Goal: Task Accomplishment & Management: Complete application form

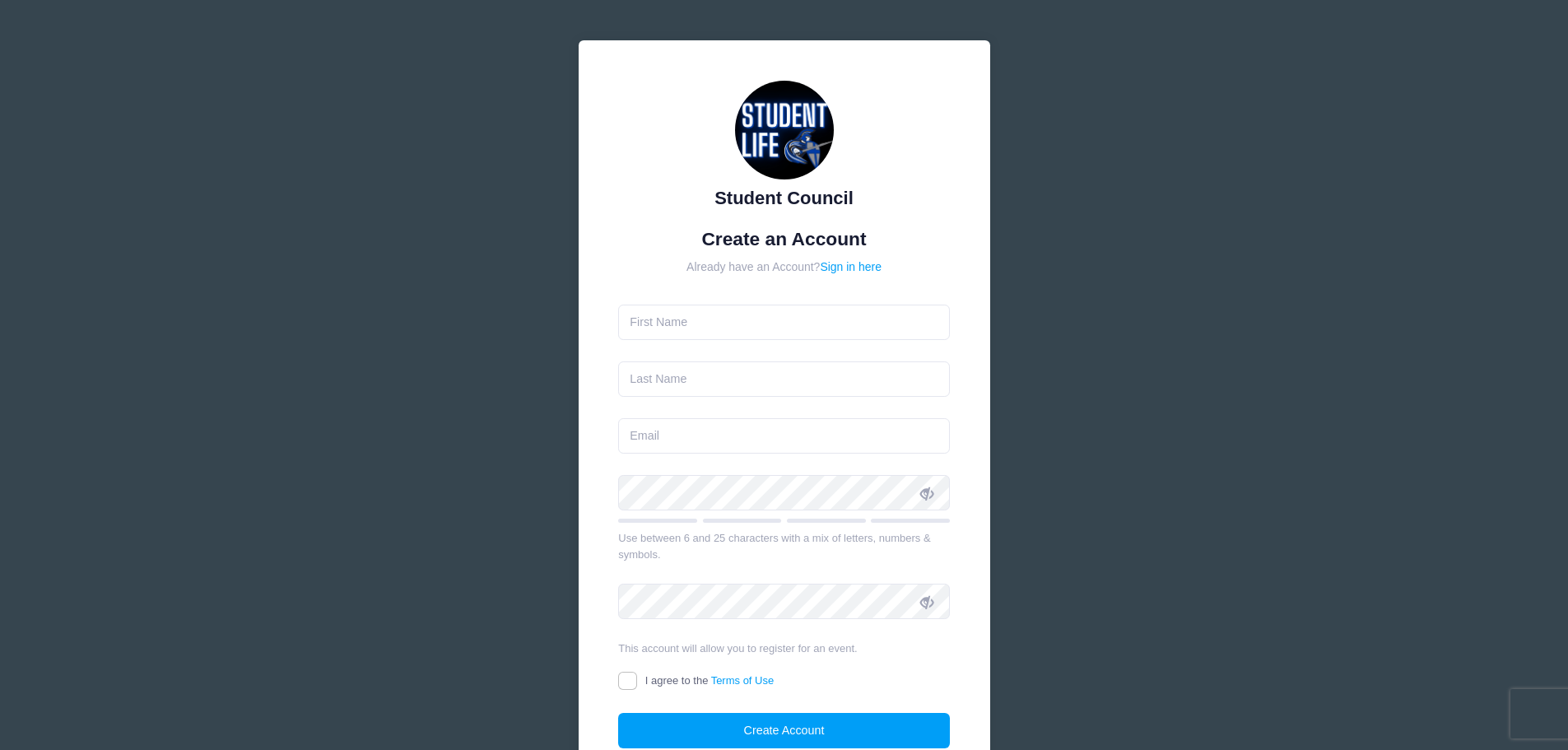
scroll to position [146, 0]
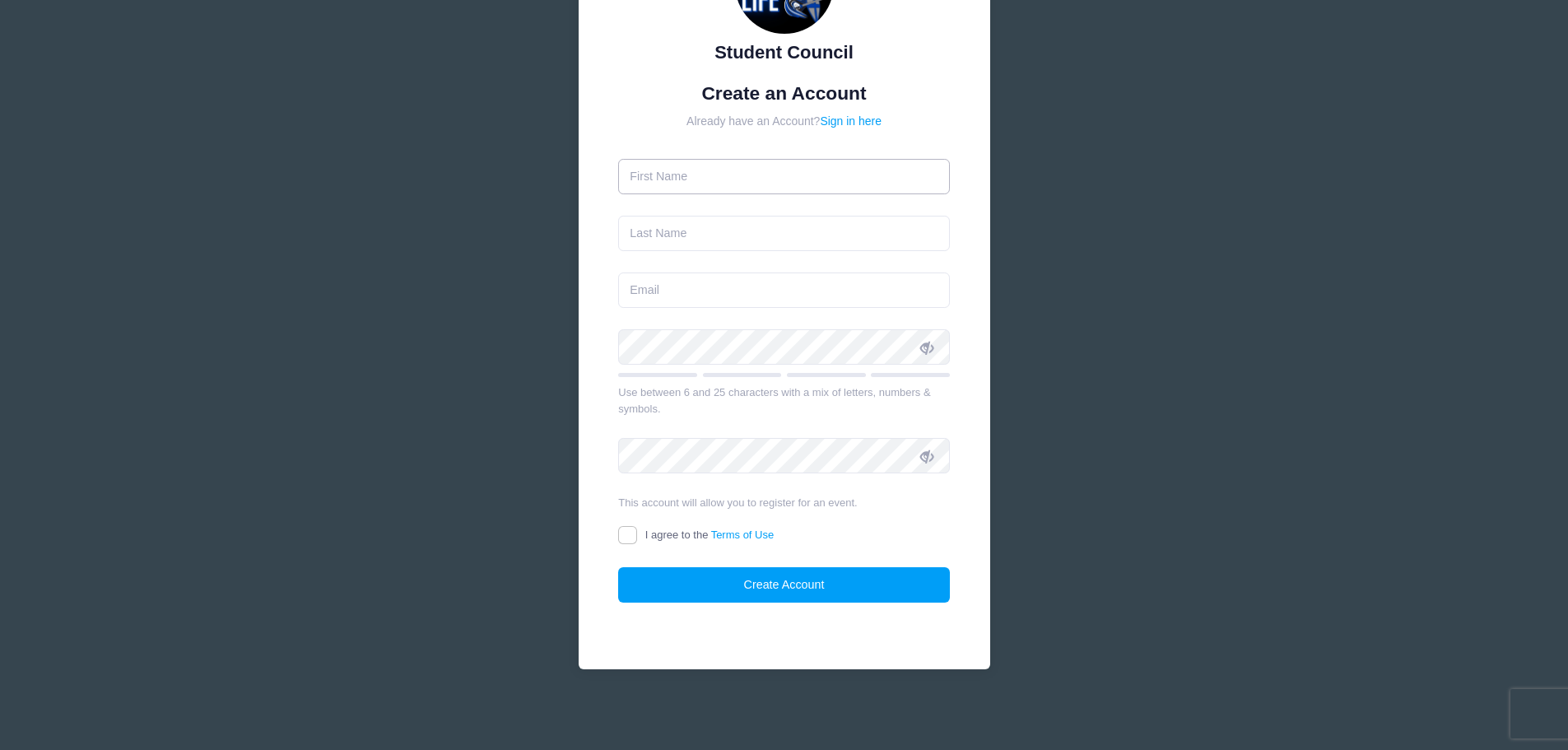
click at [755, 174] on input "text" at bounding box center [784, 176] width 331 height 35
type input "Saxon"
click at [758, 230] on input "text" at bounding box center [784, 233] width 331 height 35
type input "[PERSON_NAME]"
click at [747, 287] on input "email" at bounding box center [784, 290] width 331 height 35
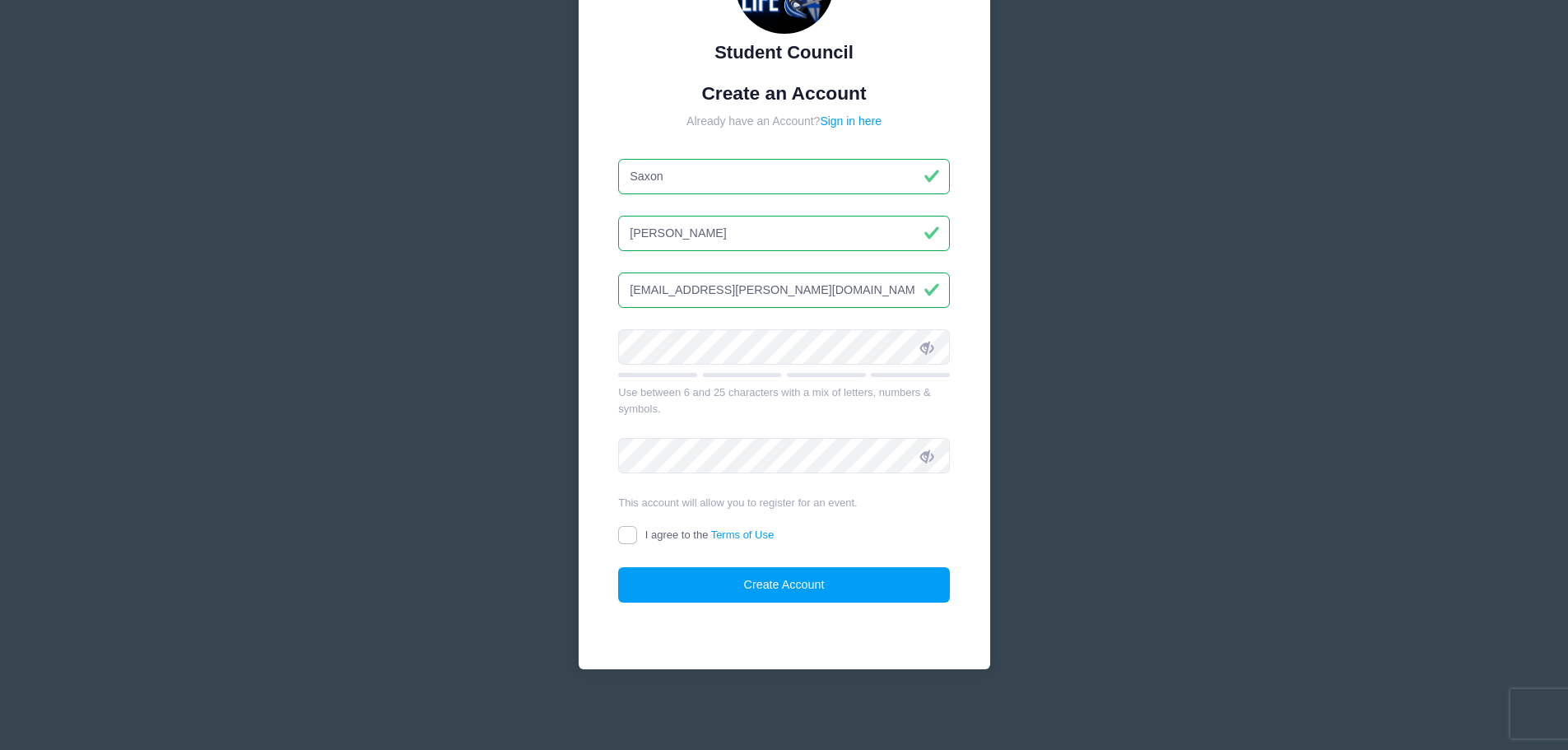
type input "[EMAIL_ADDRESS][PERSON_NAME][DOMAIN_NAME]"
click at [926, 343] on icon at bounding box center [927, 348] width 13 height 13
click at [624, 533] on input "I agree to the Terms of Use" at bounding box center [628, 536] width 19 height 19
checkbox input "true"
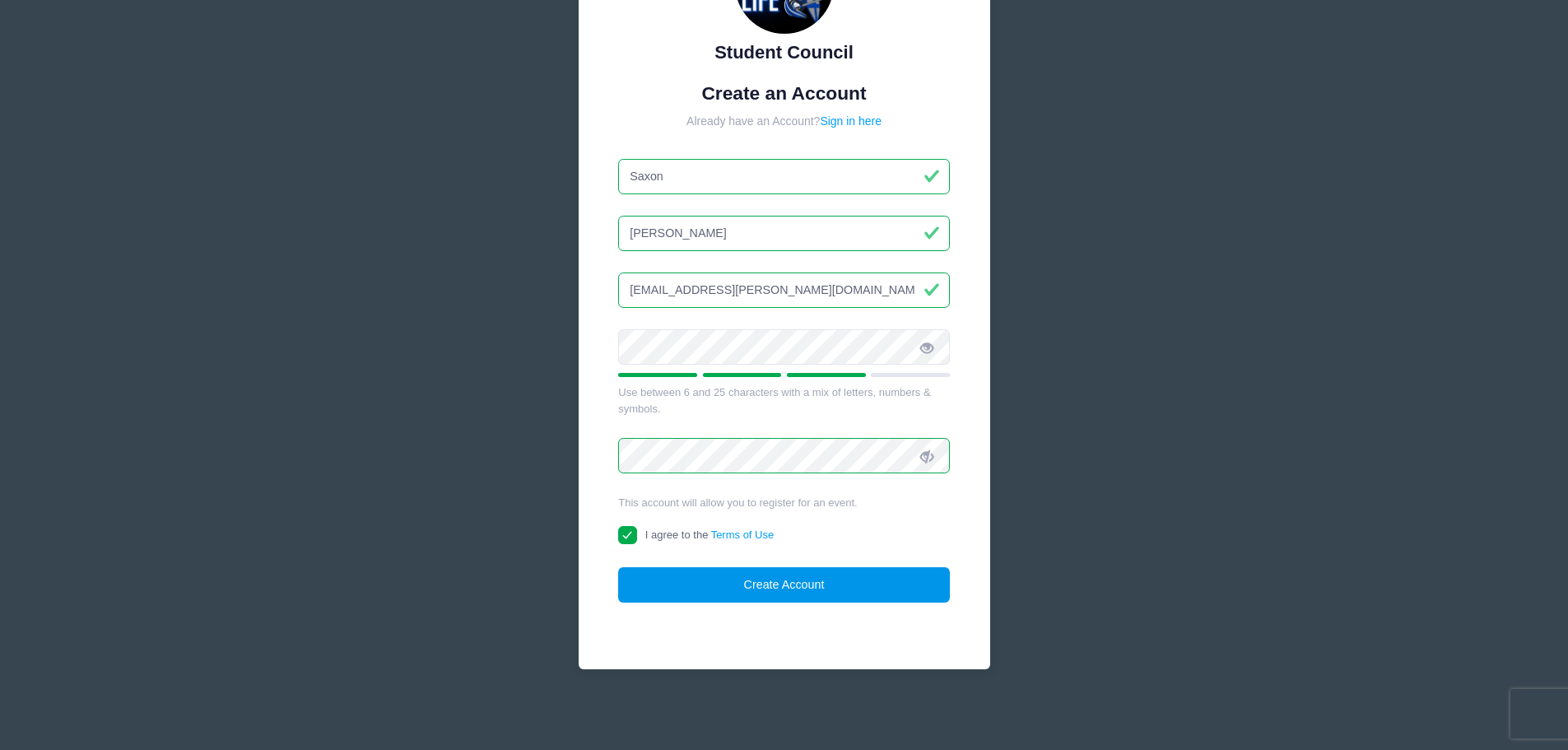
click at [773, 585] on button "Create Account" at bounding box center [784, 584] width 331 height 35
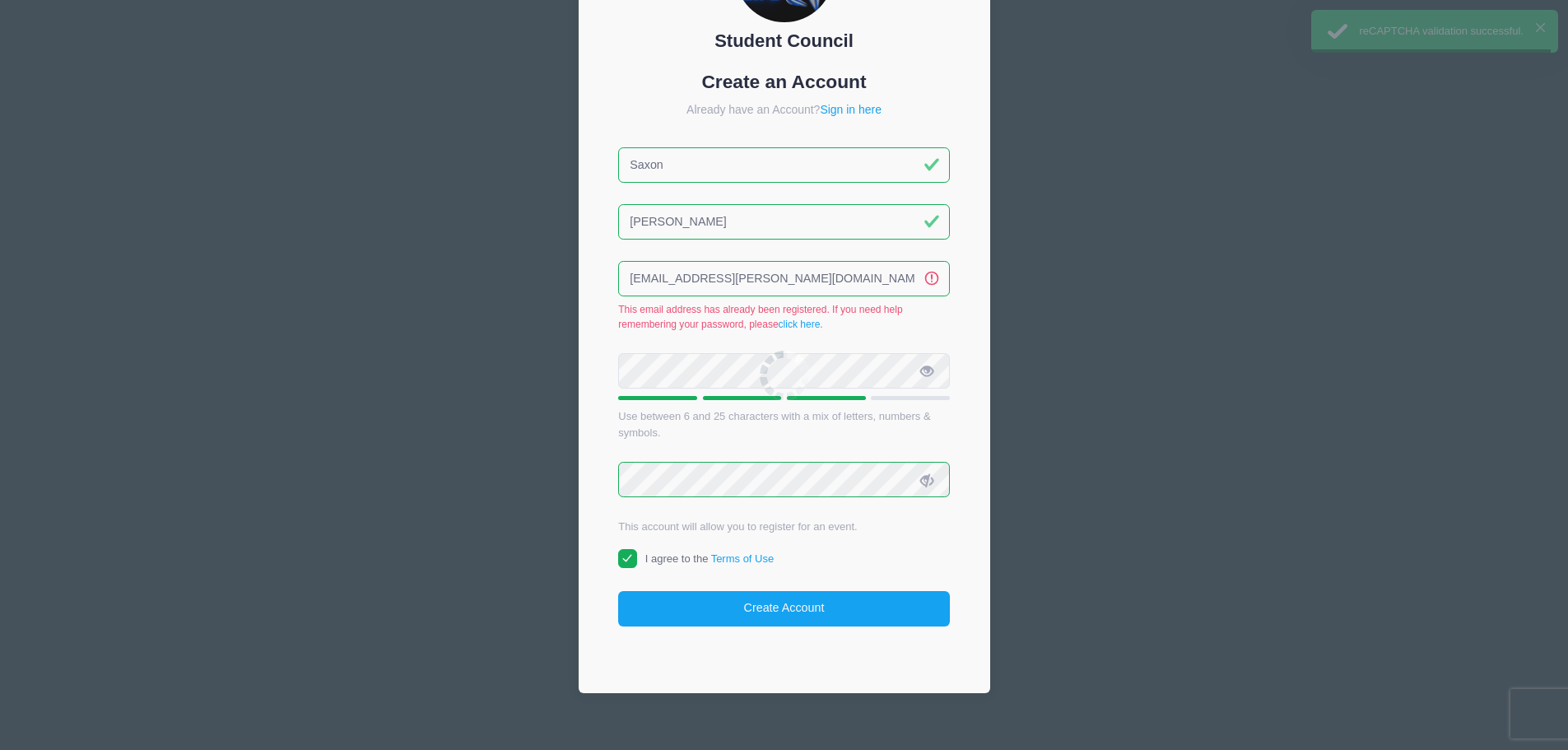
scroll to position [180, 0]
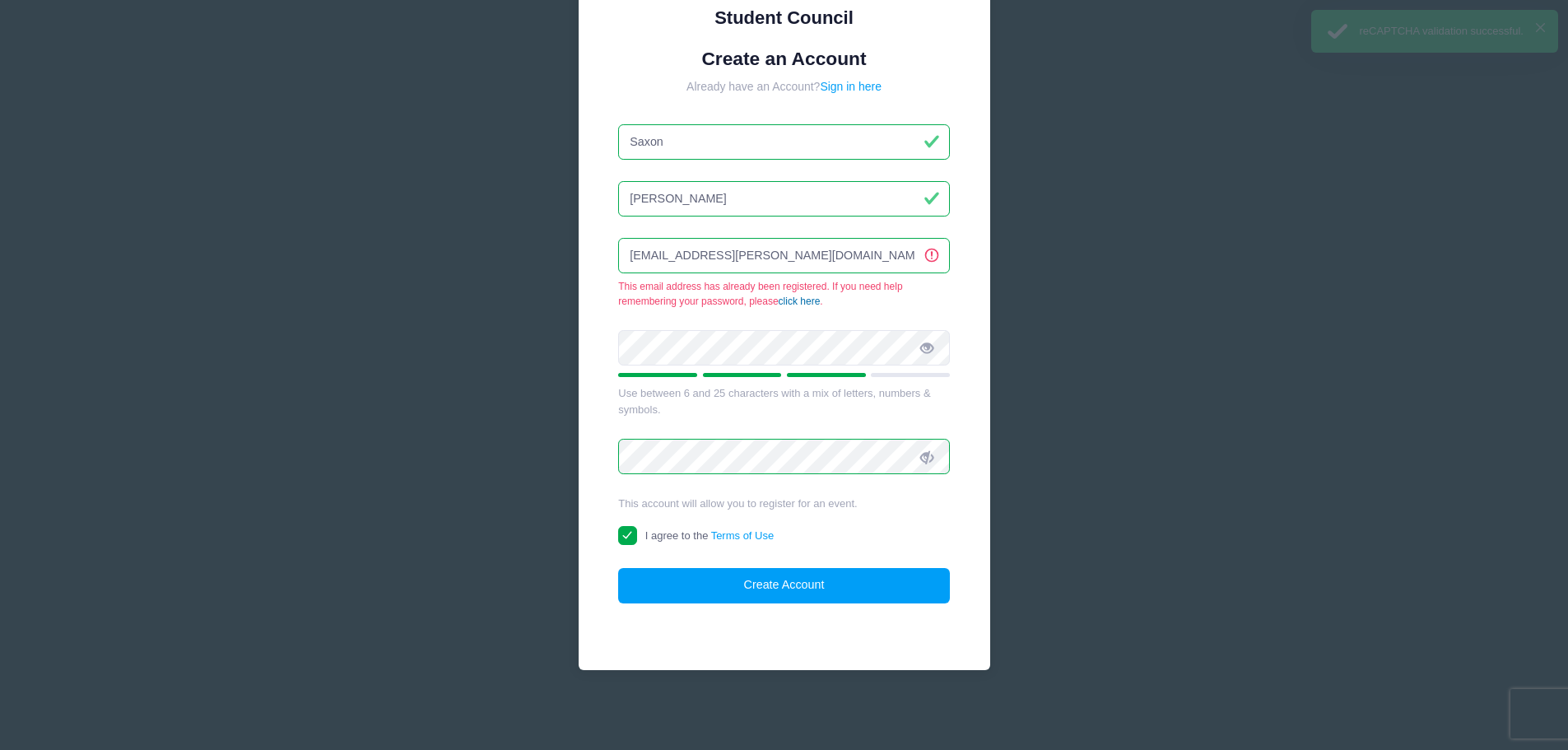
click at [794, 300] on link "click here" at bounding box center [800, 301] width 42 height 11
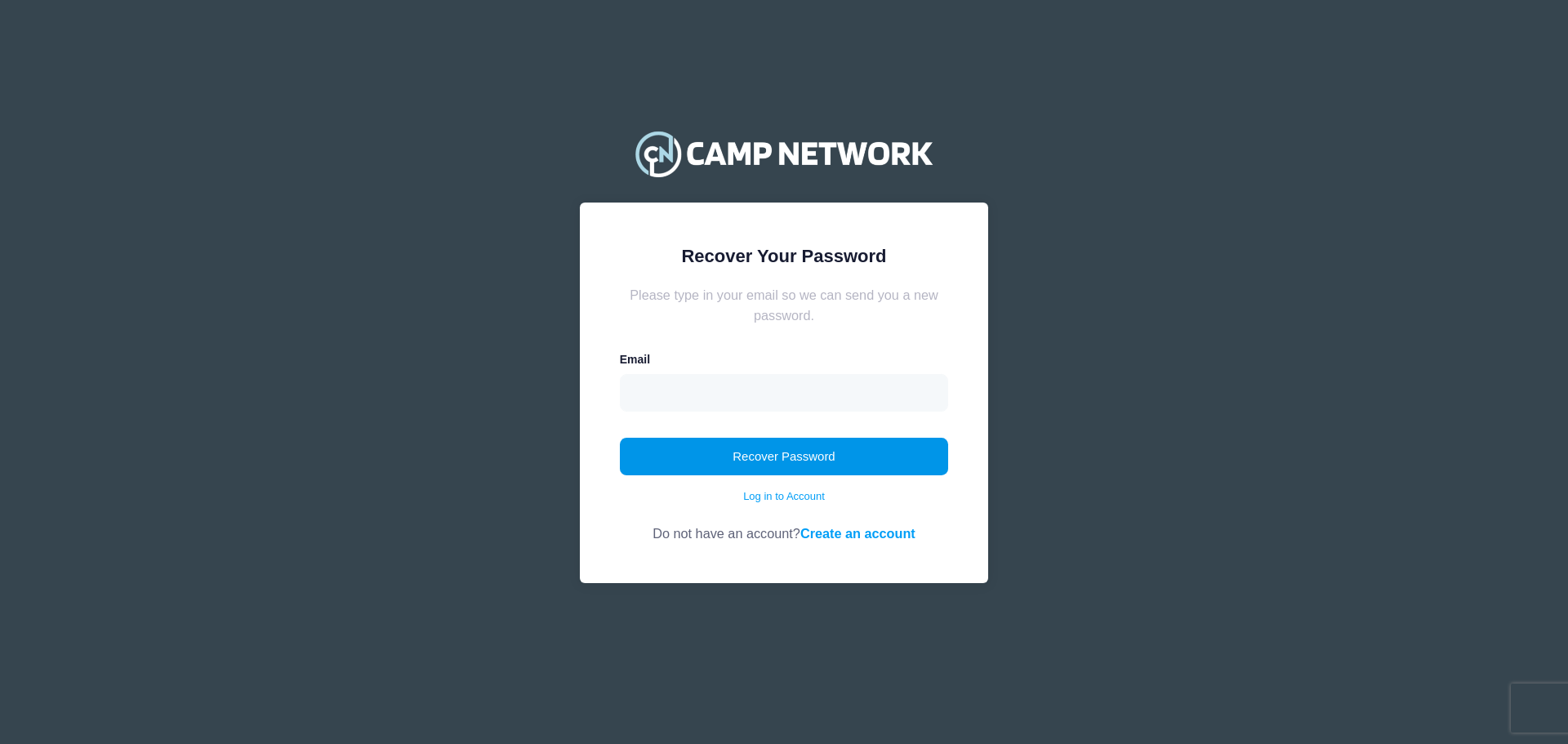
click at [769, 460] on button "Recover Password" at bounding box center [784, 457] width 329 height 38
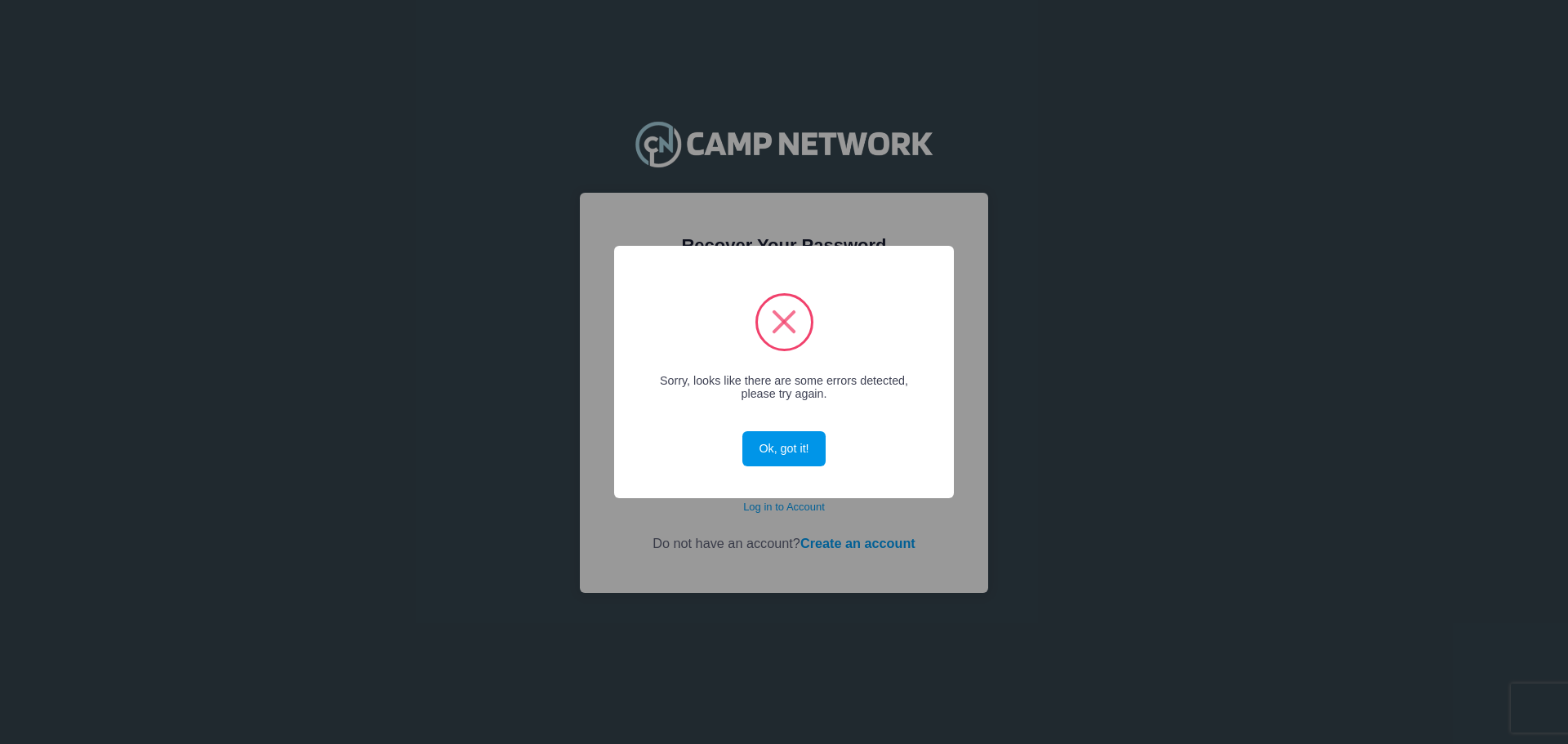
click at [799, 441] on button "Ok, got it!" at bounding box center [784, 448] width 84 height 35
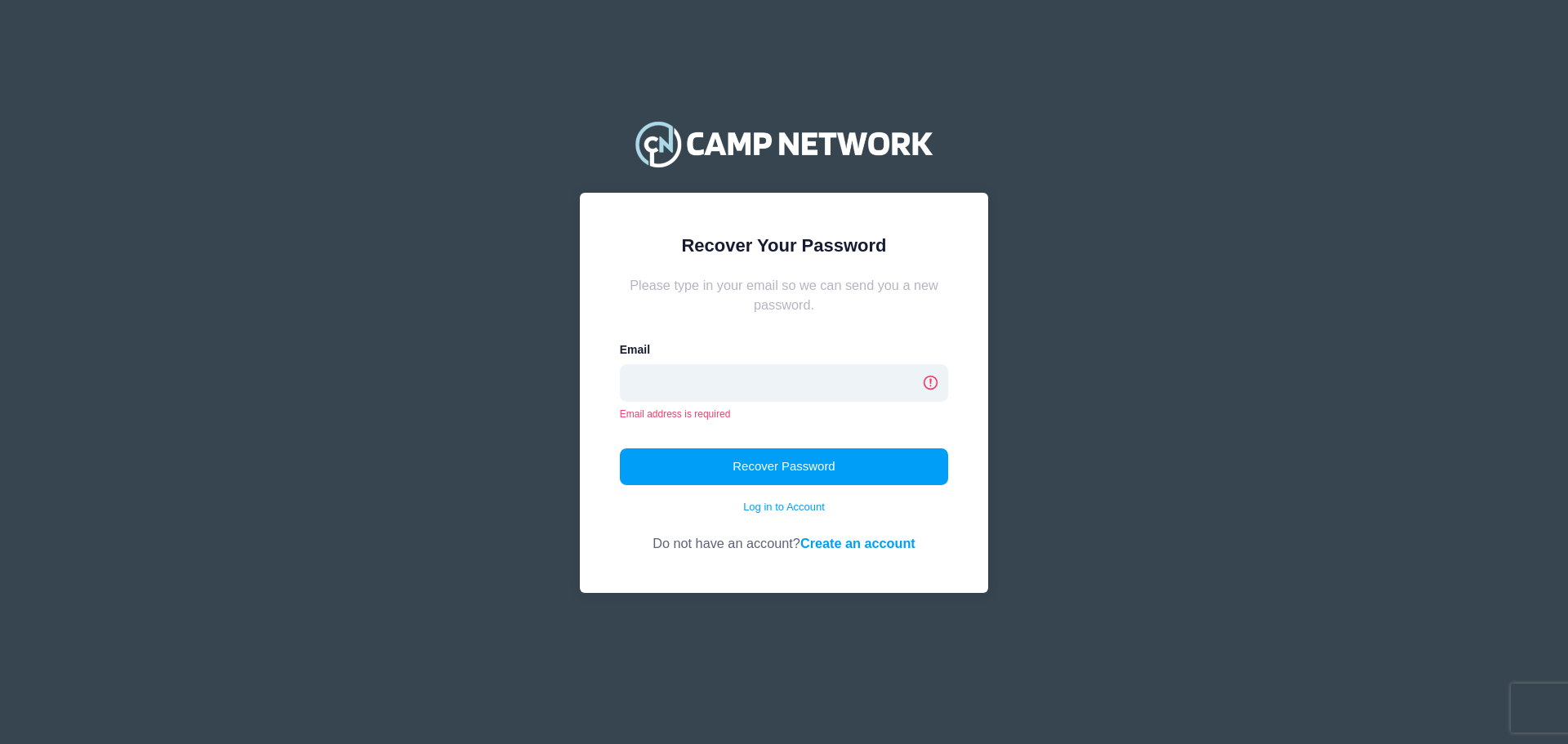
click at [862, 393] on input "email" at bounding box center [784, 383] width 329 height 38
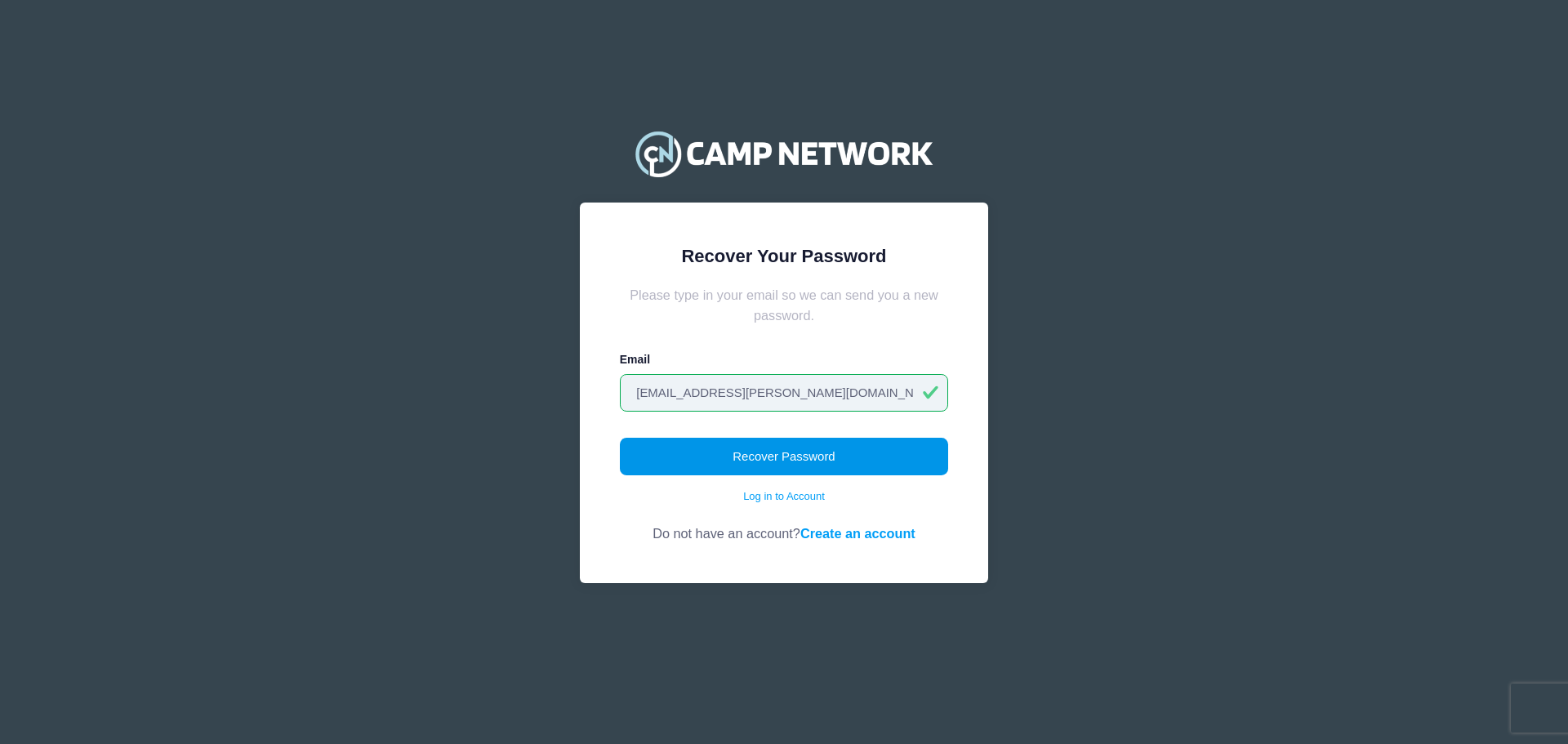
type input "[EMAIL_ADDRESS][PERSON_NAME][DOMAIN_NAME]"
click at [804, 457] on button "Recover Password" at bounding box center [784, 457] width 329 height 38
